Goal: Task Accomplishment & Management: Manage account settings

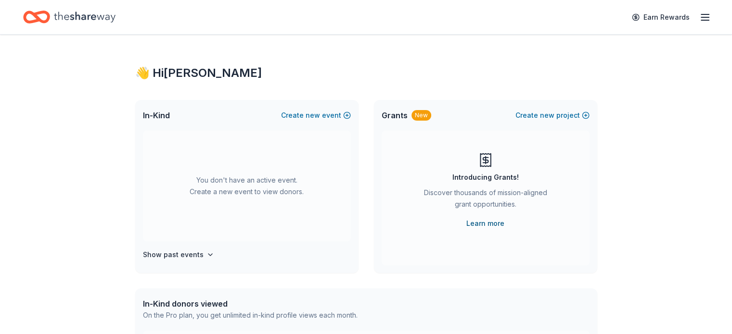
click at [487, 225] on link "Learn more" at bounding box center [485, 224] width 38 height 12
click at [699, 15] on icon "button" at bounding box center [705, 18] width 12 height 12
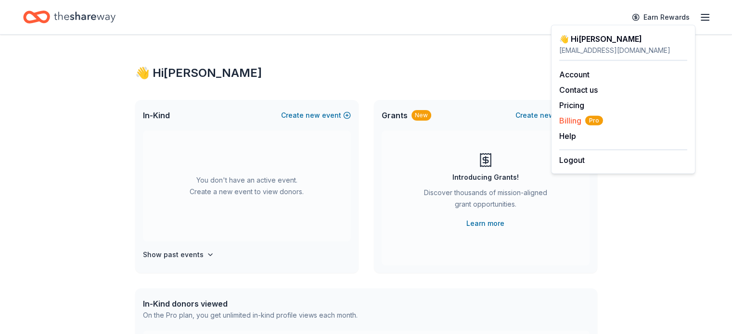
click at [570, 123] on span "Billing Pro" at bounding box center [581, 121] width 44 height 12
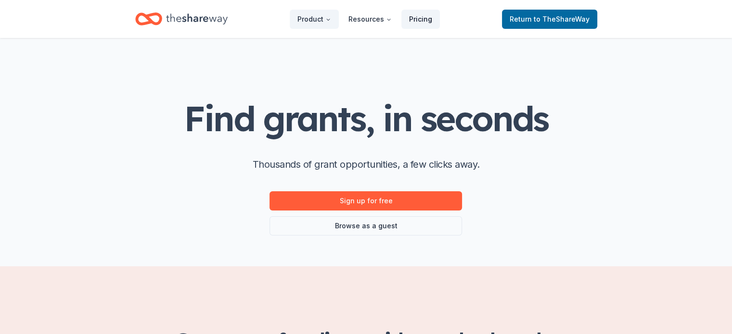
click at [412, 16] on link "Pricing" at bounding box center [420, 19] width 38 height 19
